Goal: Obtain resource: Download file/media

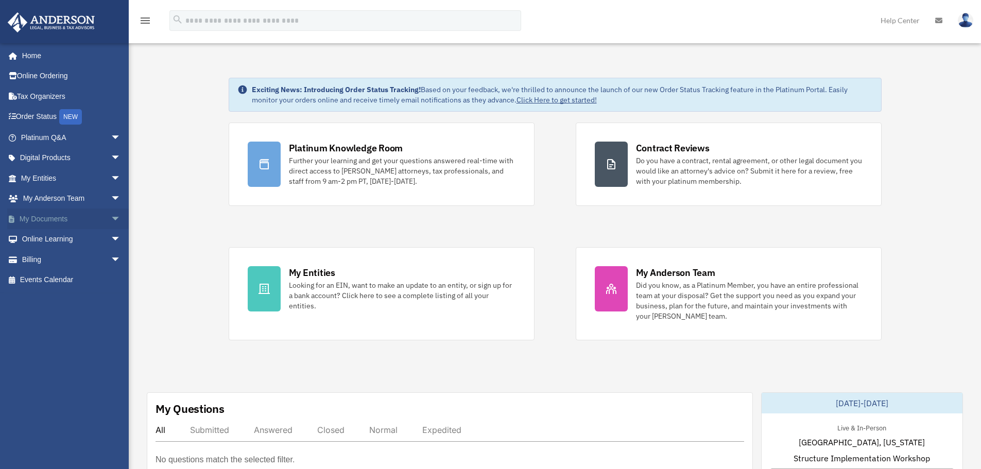
click at [71, 221] on link "My Documents arrow_drop_down" at bounding box center [71, 219] width 129 height 21
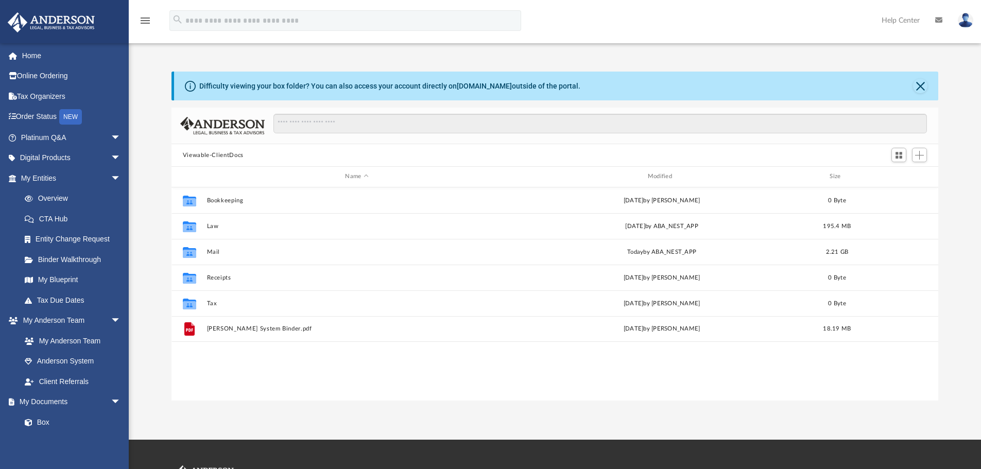
scroll to position [227, 759]
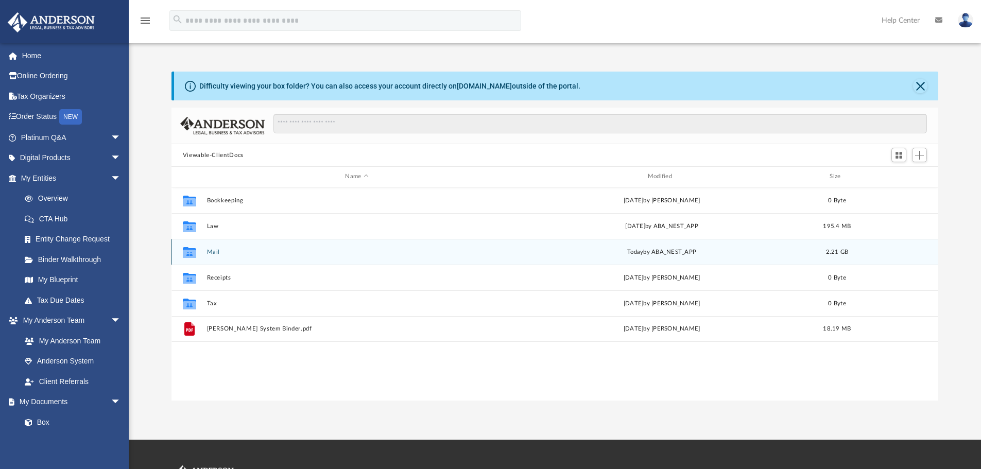
click at [207, 256] on button "Mail" at bounding box center [357, 252] width 300 height 7
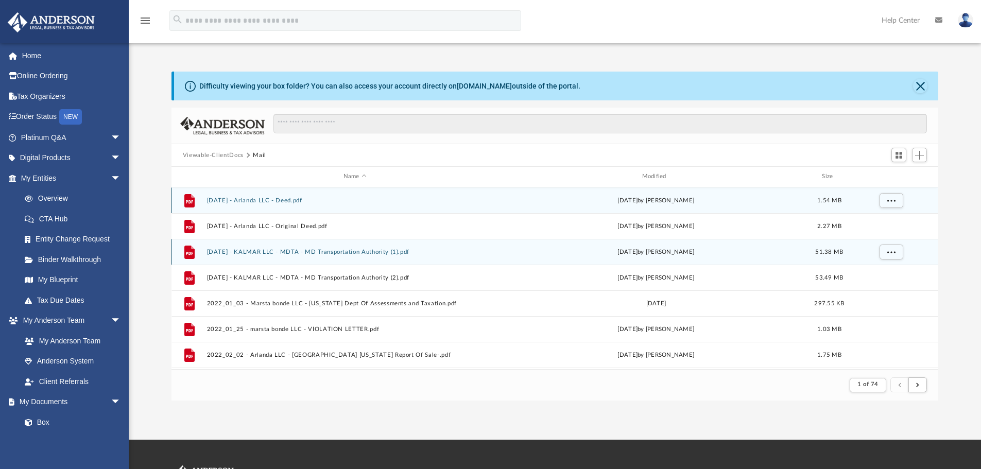
scroll to position [195, 759]
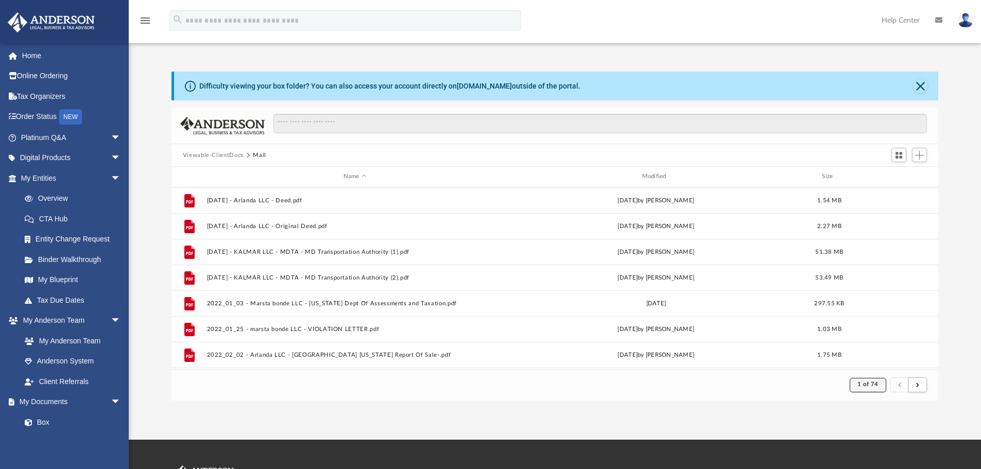
click at [869, 386] on span "1 of 74" at bounding box center [868, 385] width 21 height 6
click at [873, 358] on li "74" at bounding box center [877, 359] width 8 height 11
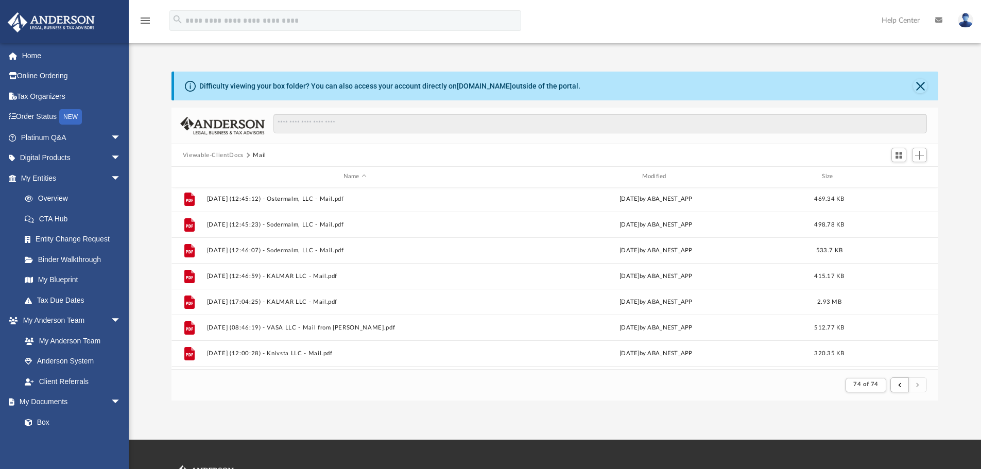
scroll to position [436, 0]
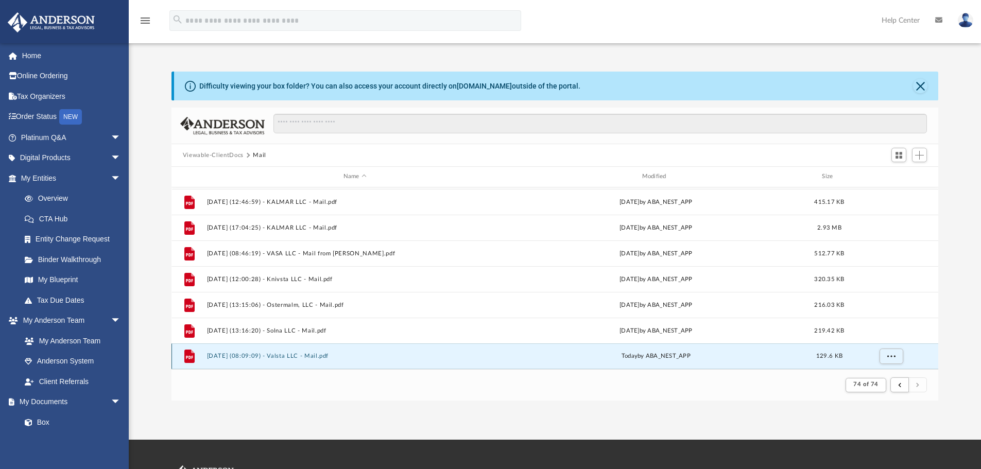
click at [319, 357] on button "[DATE] (08:09:09) - Valsta LLC - Mail.pdf" at bounding box center [355, 356] width 297 height 7
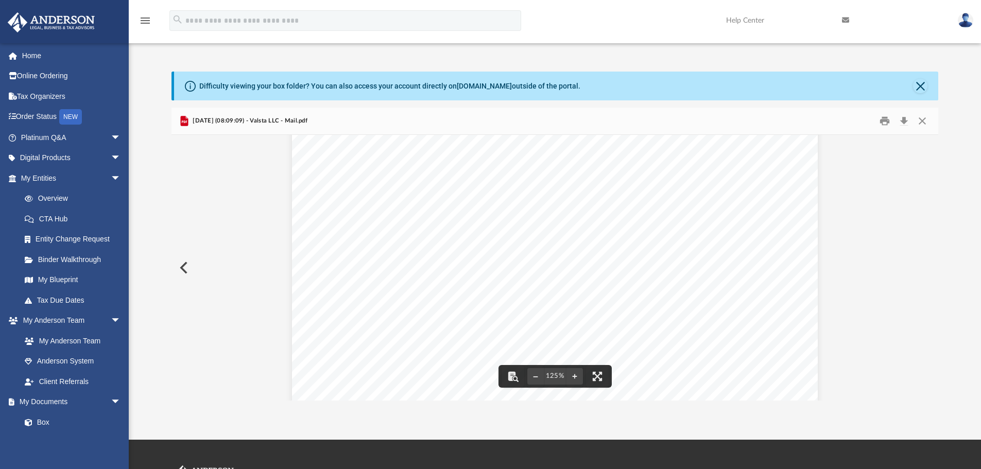
scroll to position [65, 0]
click at [890, 124] on button "Print" at bounding box center [885, 121] width 21 height 16
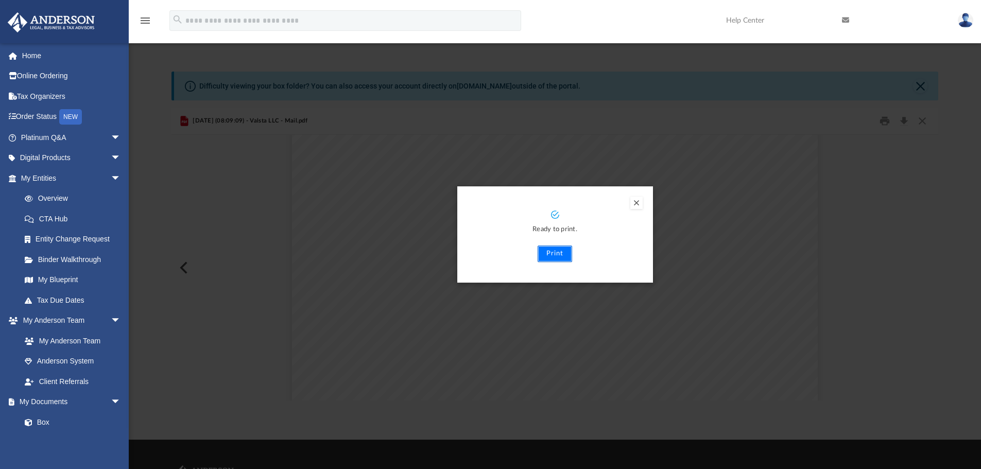
click at [556, 257] on button "Print" at bounding box center [555, 254] width 35 height 16
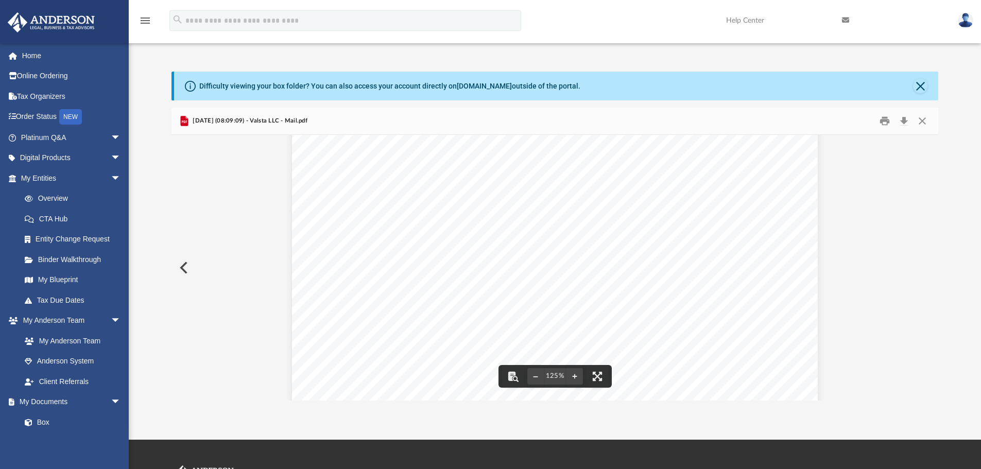
scroll to position [0, 0]
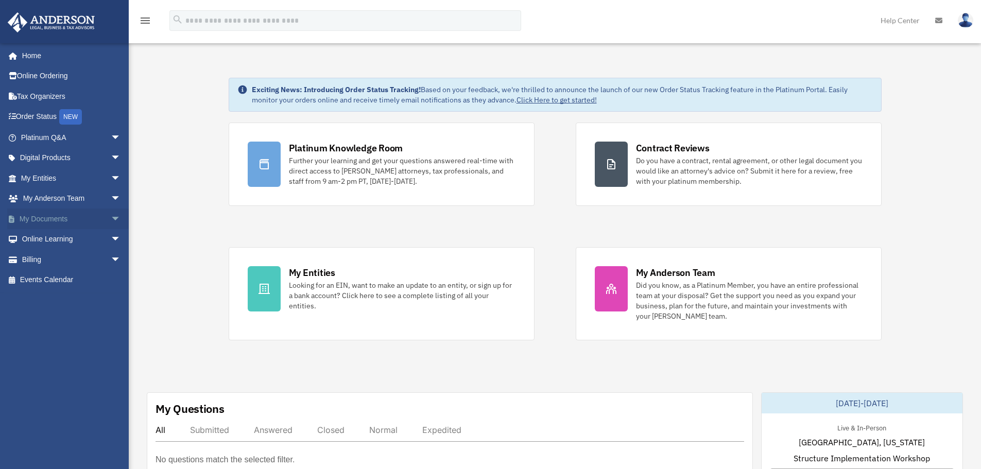
click at [53, 222] on link "My Documents arrow_drop_down" at bounding box center [71, 219] width 129 height 21
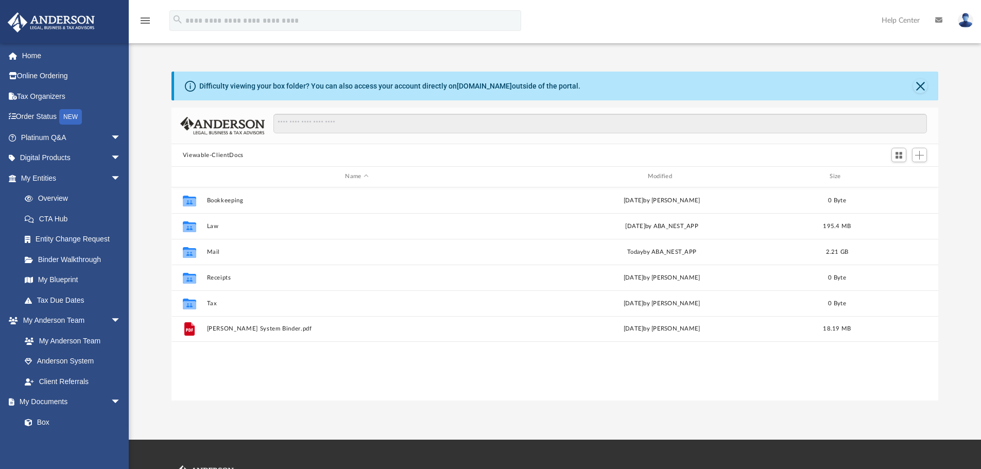
scroll to position [227, 759]
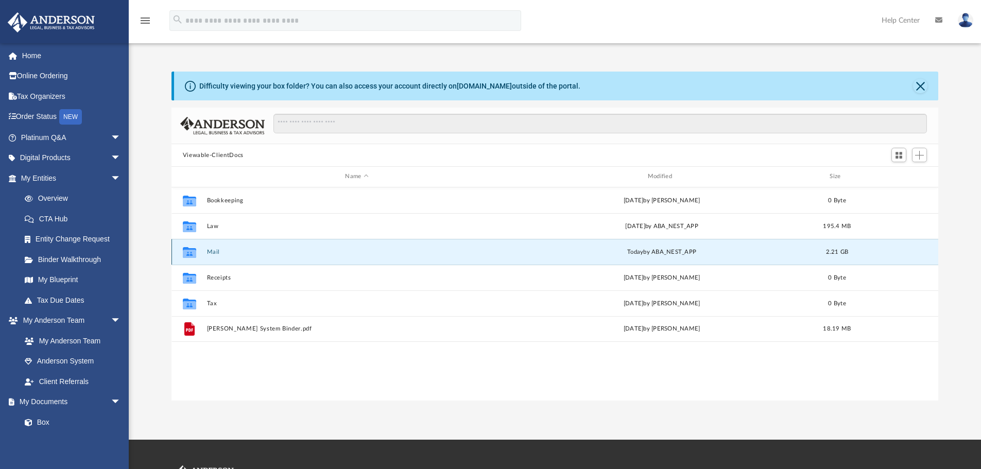
click at [218, 252] on button "Mail" at bounding box center [357, 252] width 300 height 7
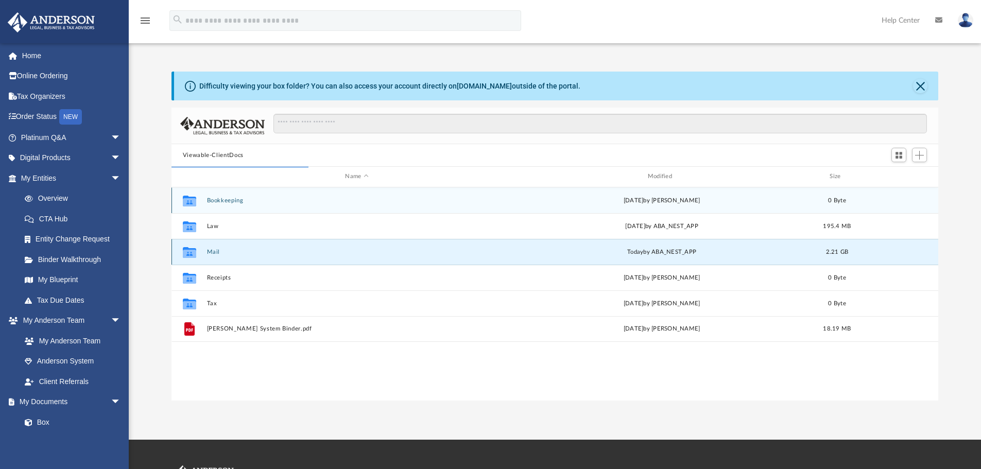
scroll to position [195, 759]
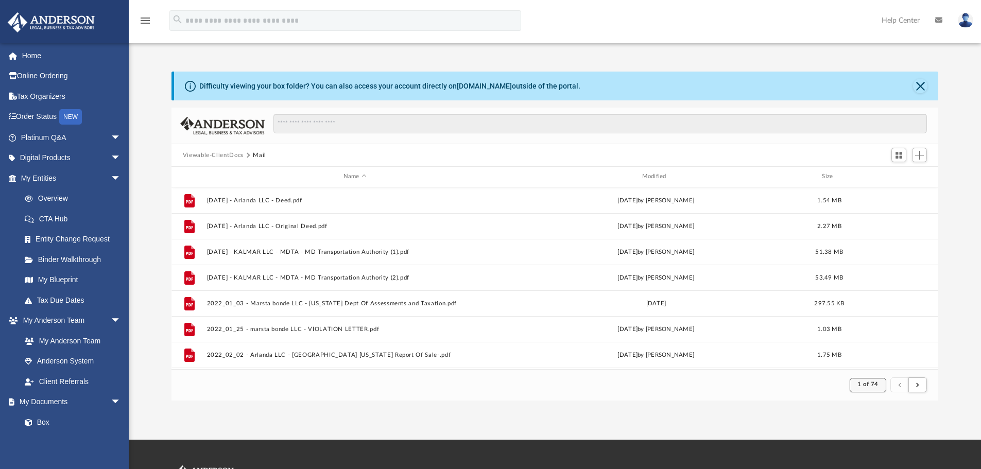
click at [869, 387] on span "1 of 74" at bounding box center [868, 385] width 21 height 6
click at [873, 355] on li "74" at bounding box center [877, 359] width 8 height 11
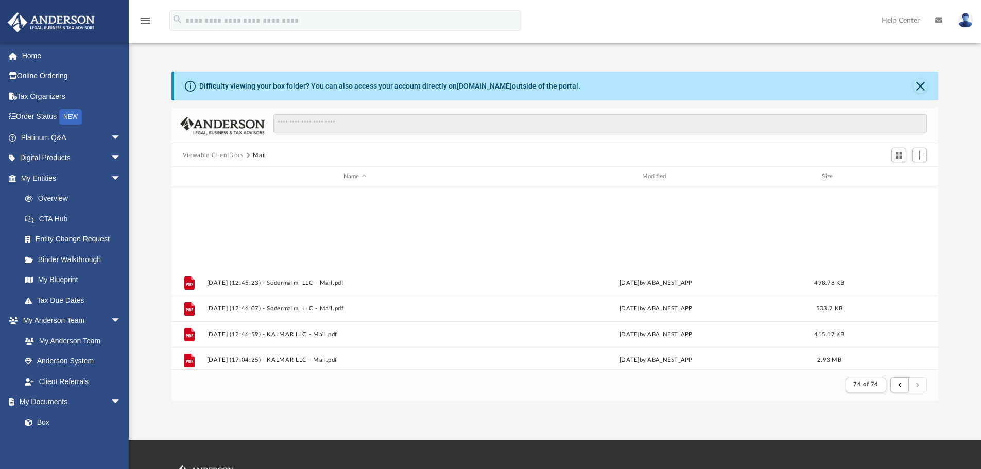
scroll to position [436, 0]
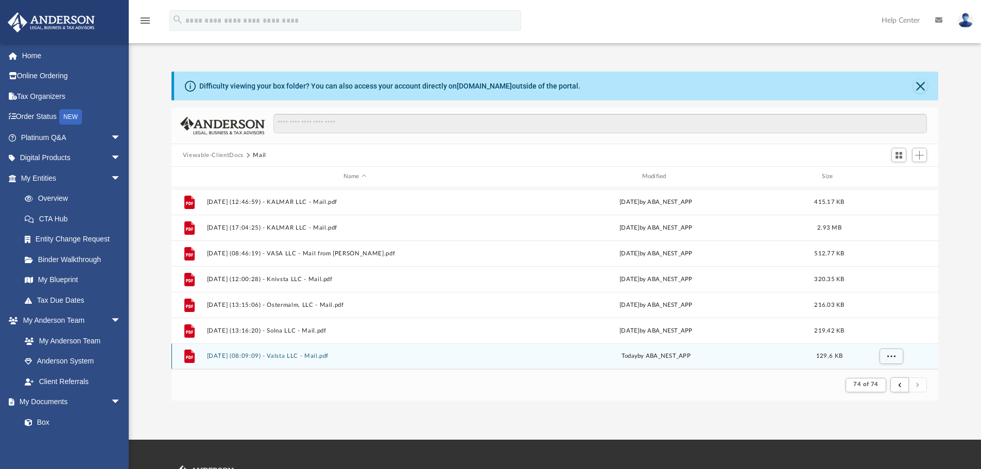
click at [295, 353] on button "2025.09.08 (08:09:09) - Valsta LLC - Mail.pdf" at bounding box center [355, 356] width 297 height 7
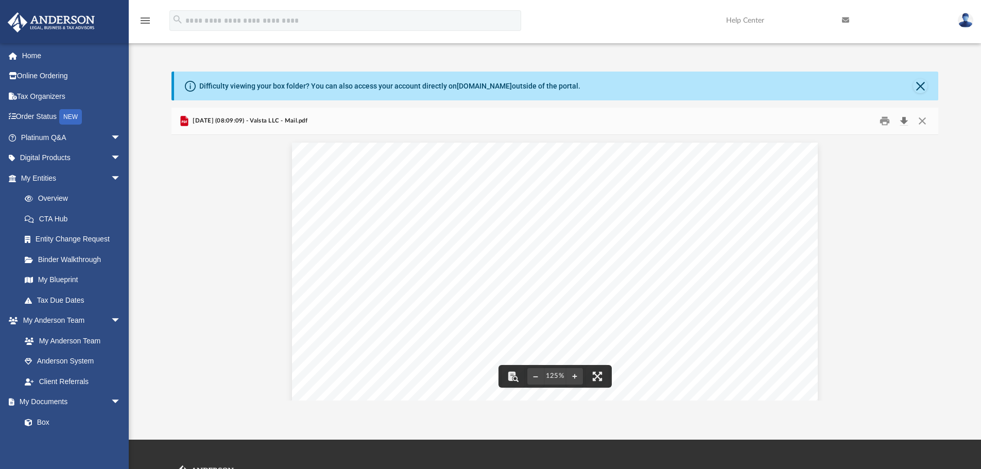
click at [903, 121] on button "Download" at bounding box center [904, 121] width 19 height 16
click at [922, 115] on button "Close" at bounding box center [922, 121] width 19 height 16
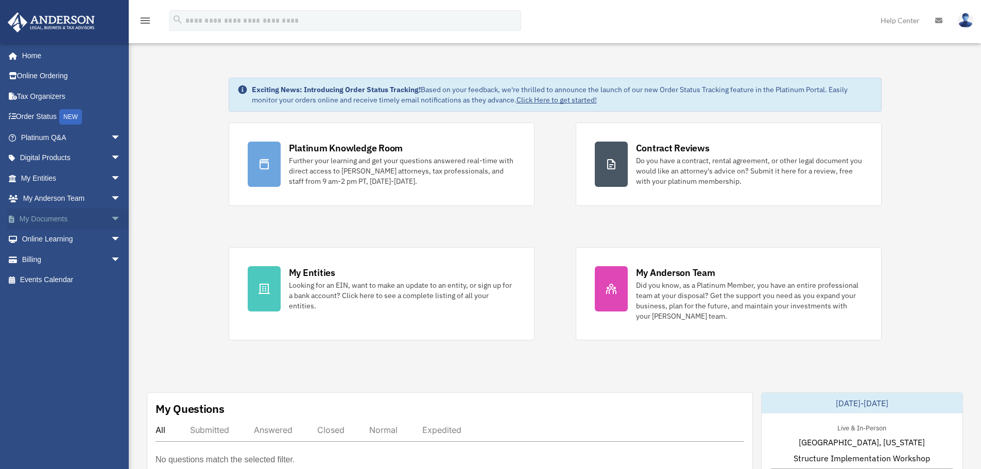
click at [60, 222] on link "My Documents arrow_drop_down" at bounding box center [71, 219] width 129 height 21
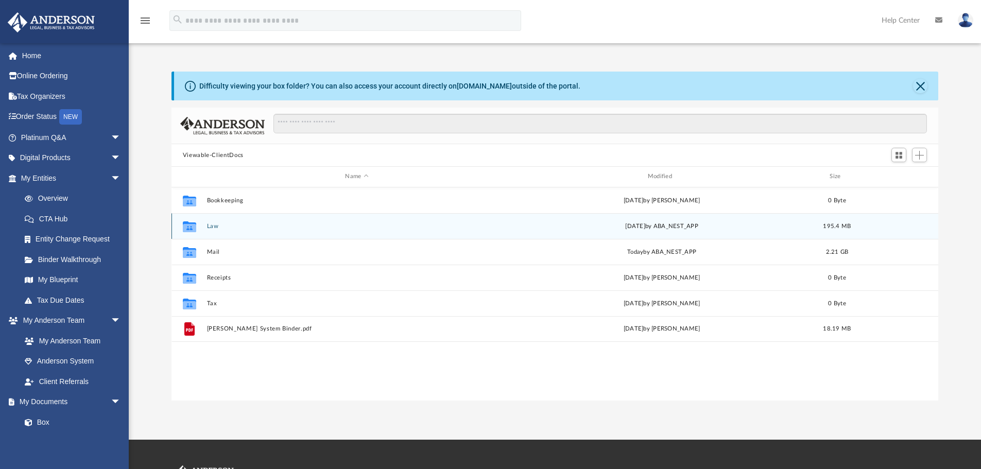
scroll to position [227, 759]
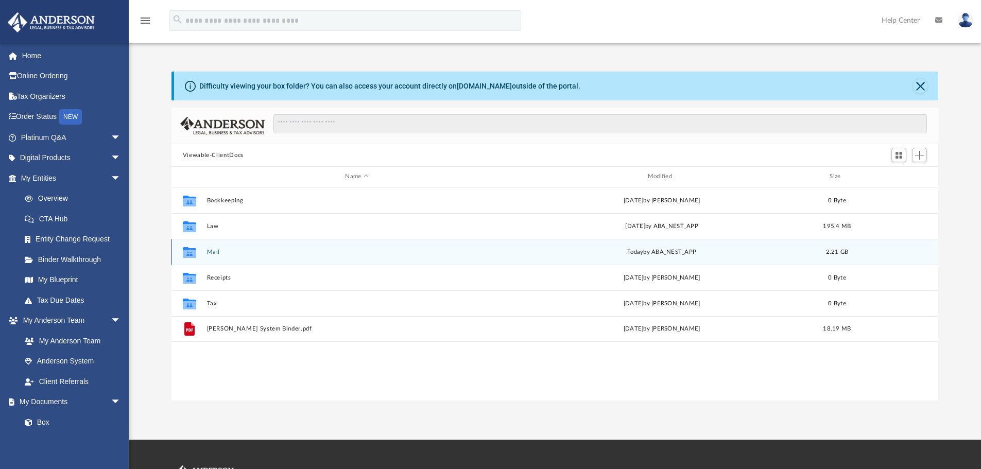
click at [228, 258] on div "Collaborated Folder Mail today by ABA_NEST_APP 2.21 GB" at bounding box center [556, 252] width 768 height 26
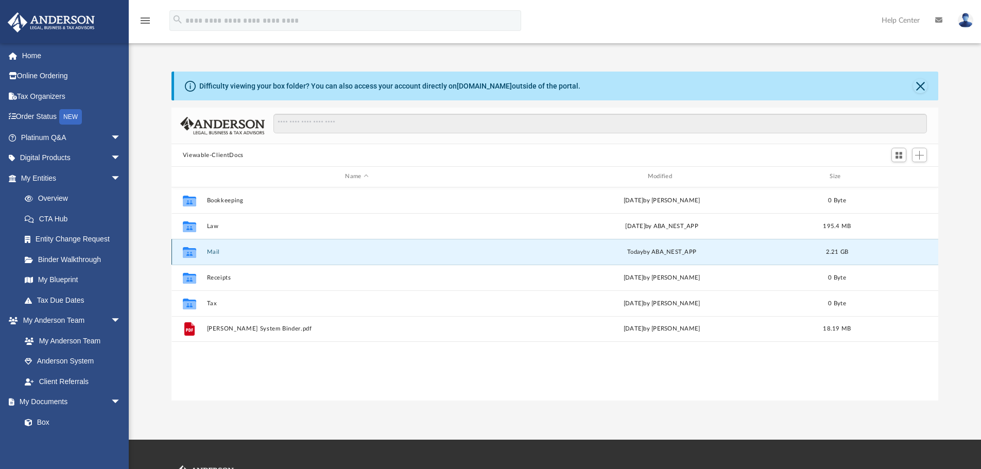
click at [226, 255] on button "Mail" at bounding box center [357, 252] width 300 height 7
click at [226, 251] on button "Mail" at bounding box center [357, 252] width 300 height 7
click at [209, 252] on button "Mail" at bounding box center [357, 252] width 300 height 7
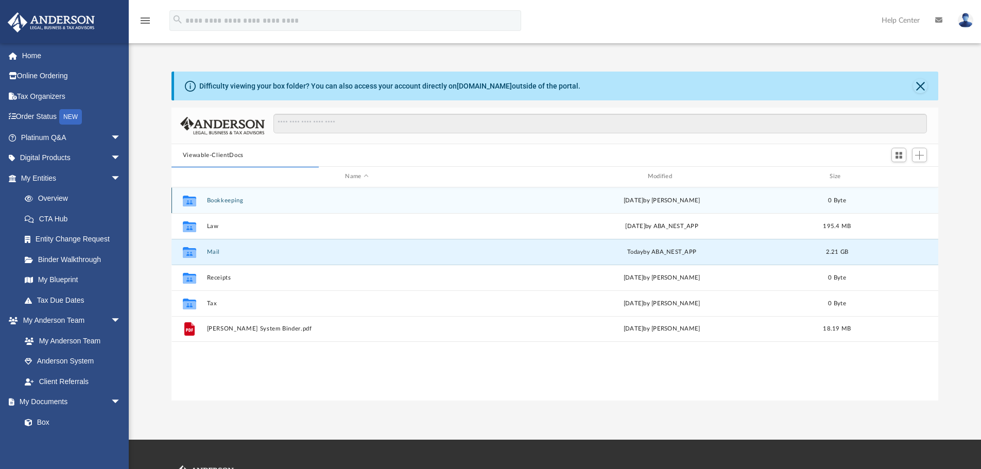
scroll to position [195, 759]
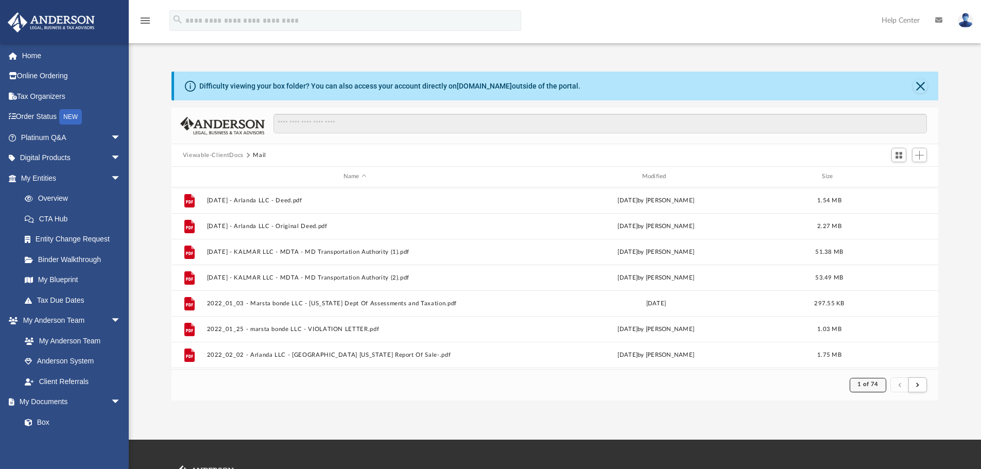
click at [871, 387] on span "1 of 74" at bounding box center [868, 385] width 21 height 6
click at [873, 362] on li "74" at bounding box center [877, 359] width 8 height 11
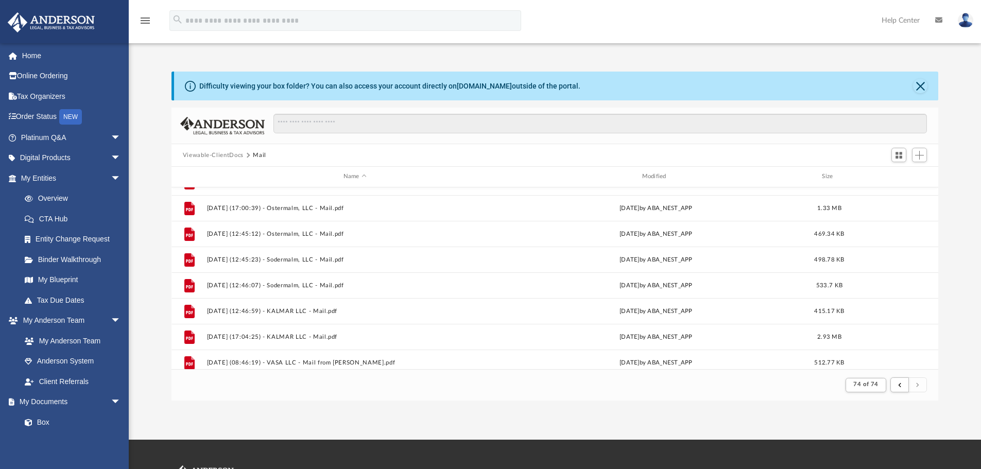
scroll to position [436, 0]
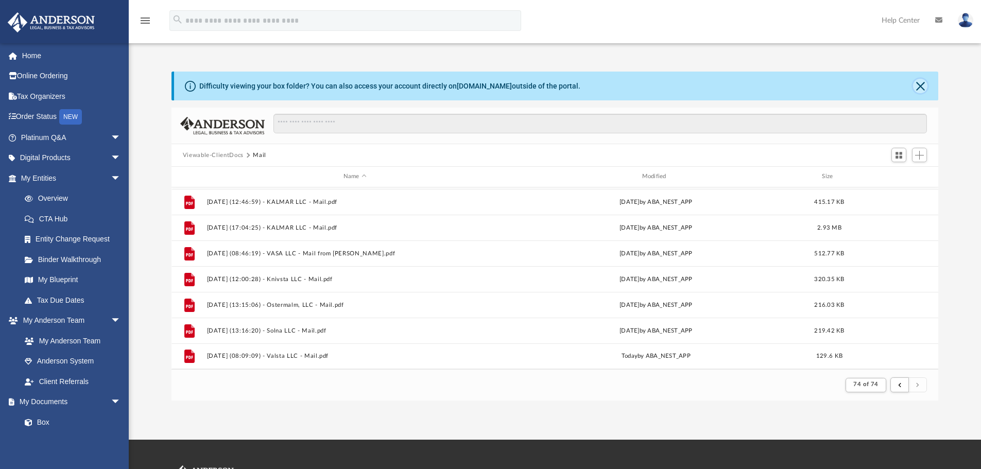
click at [921, 87] on button "Close" at bounding box center [920, 86] width 14 height 14
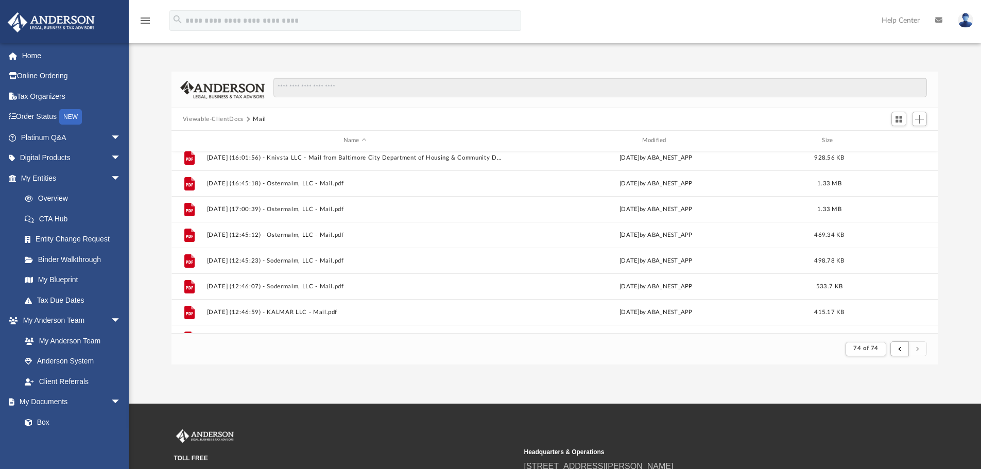
scroll to position [230, 0]
